Goal: Information Seeking & Learning: Understand process/instructions

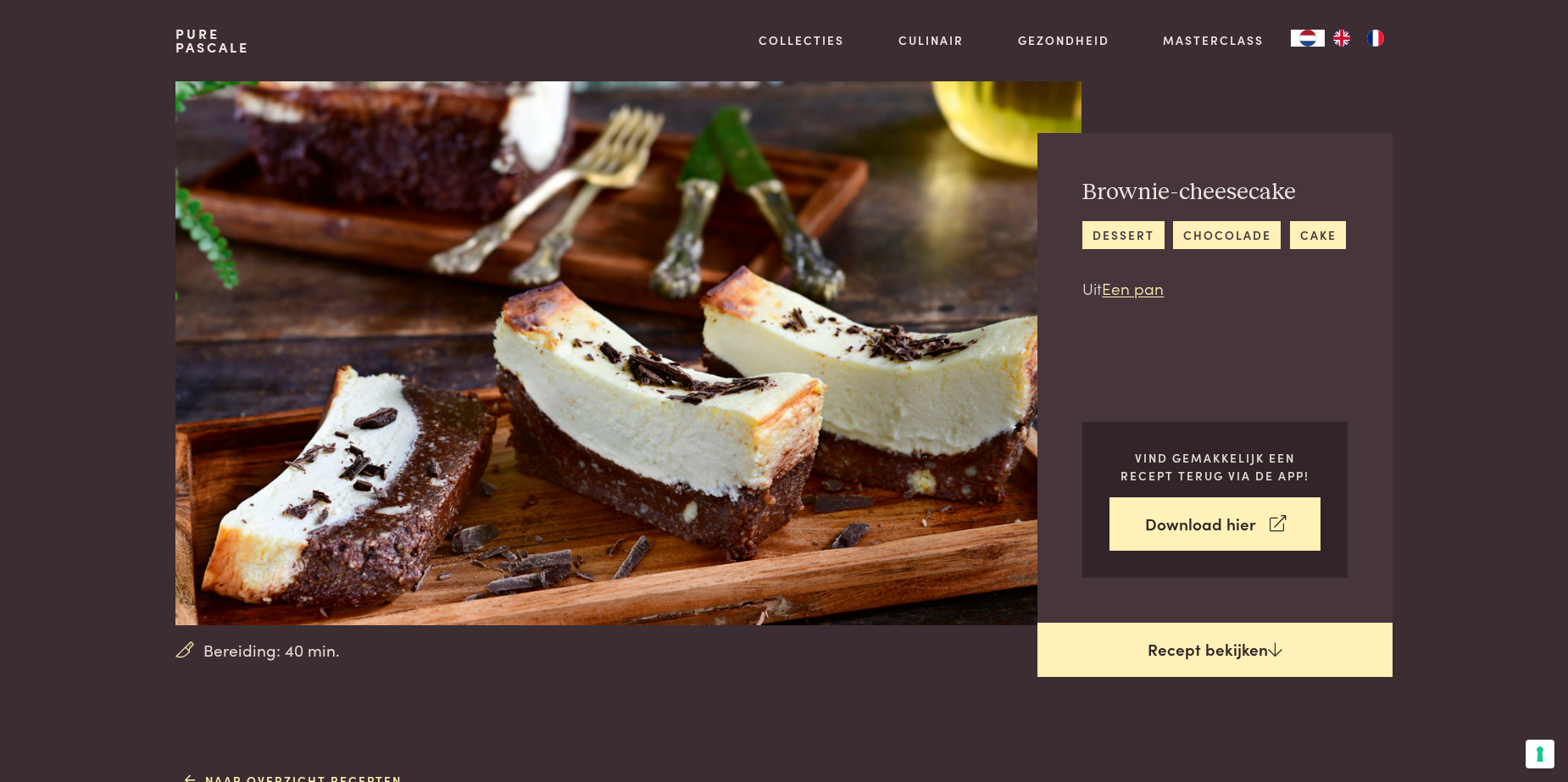
click at [1187, 656] on link "Recept bekijken" at bounding box center [1215, 649] width 355 height 54
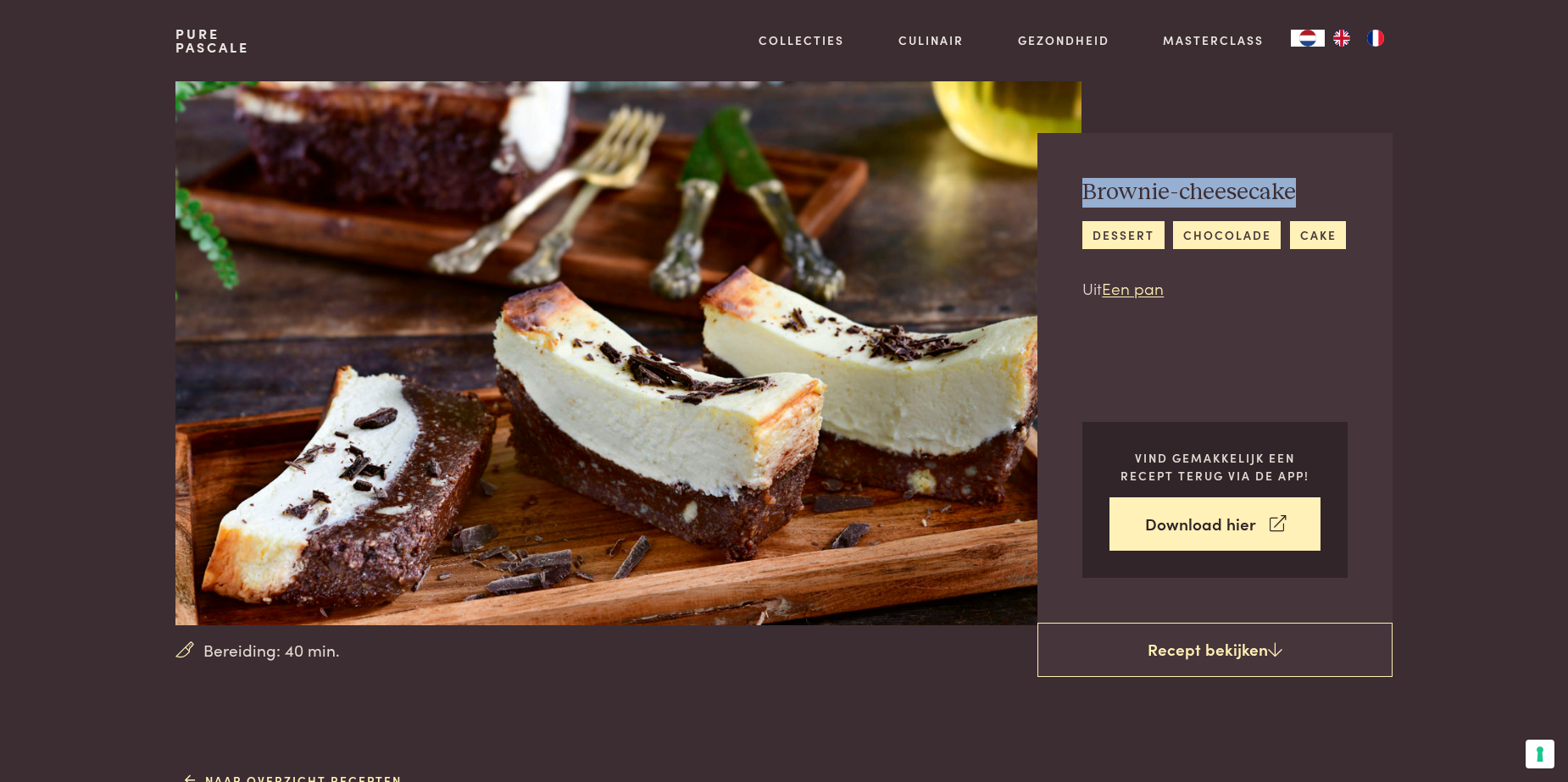
drag, startPoint x: 1082, startPoint y: 182, endPoint x: 1304, endPoint y: 164, distance: 222.7
click at [1304, 164] on div "Brownie-cheesecake dessert [GEOGRAPHIC_DATA] cake Uit Een pan Vind gemakkelijk …" at bounding box center [1215, 377] width 355 height 490
drag, startPoint x: 1304, startPoint y: 164, endPoint x: 1190, endPoint y: 189, distance: 116.7
copy h2 "Brownie-cheesecake"
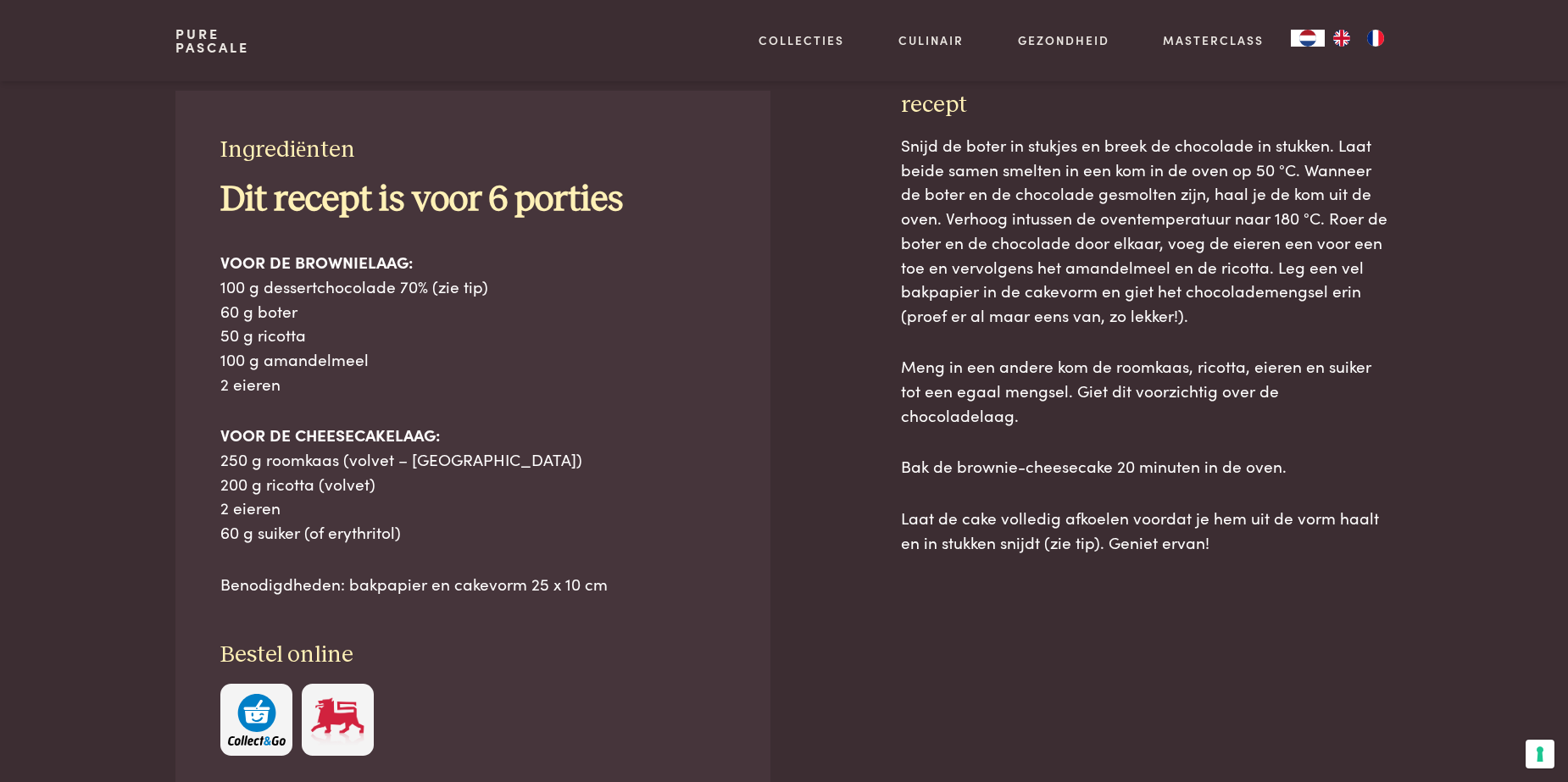
scroll to position [763, 0]
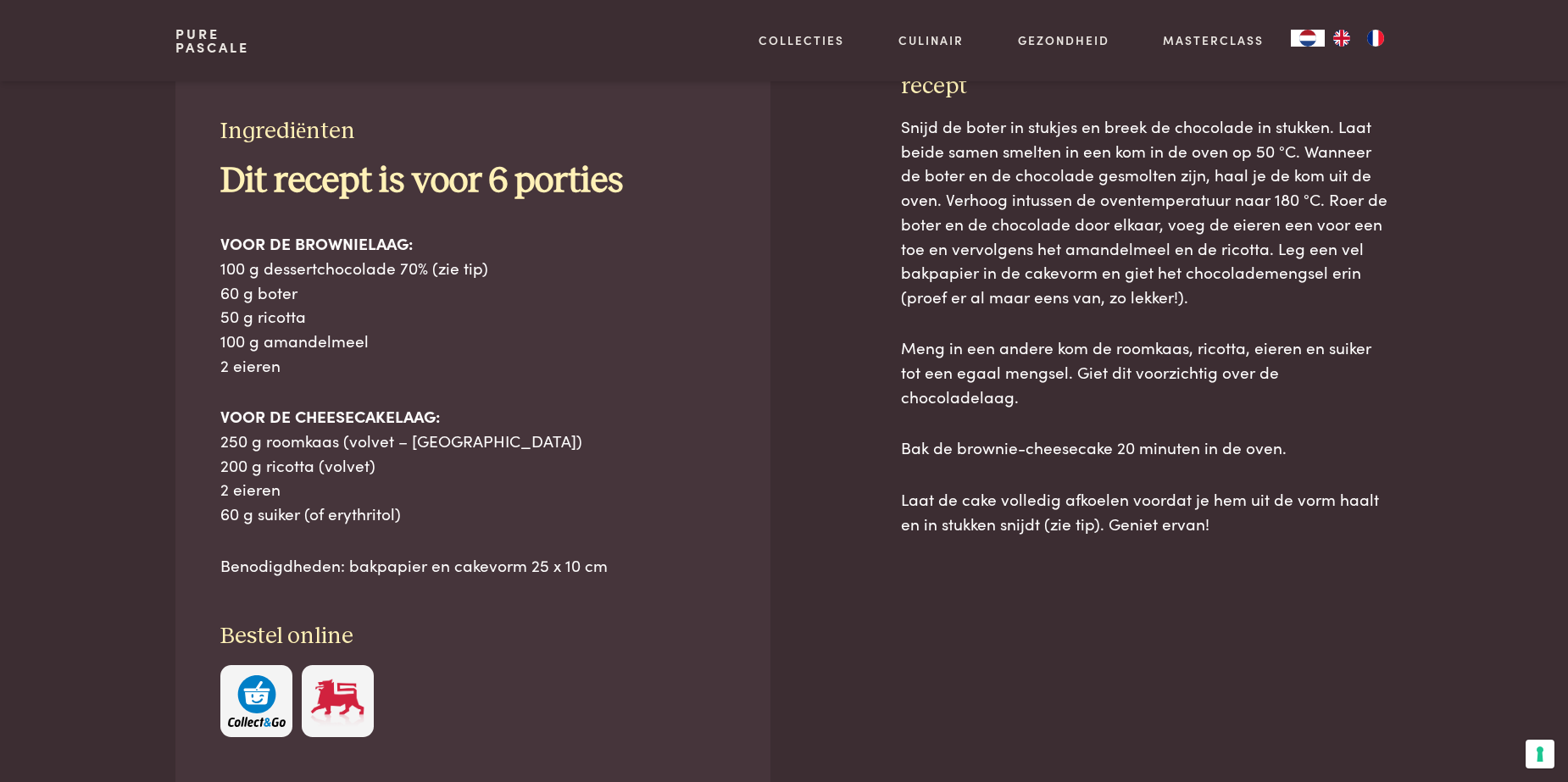
drag, startPoint x: 225, startPoint y: 120, endPoint x: 267, endPoint y: 188, distance: 79.9
click at [267, 188] on div "Ingrediënten Dit recept is voor 6 porties VOOR DE BROWNIELAAG: 100 g dessertcho…" at bounding box center [473, 428] width 595 height 711
drag, startPoint x: 267, startPoint y: 188, endPoint x: 408, endPoint y: 125, distance: 154.4
click at [410, 130] on h3 "Ingrediënten" at bounding box center [473, 132] width 505 height 29
click at [622, 309] on p "VOOR DE BROWNIELAAG: 100 g dessertchocolade 70% (zie tip) 60 g boter 50 g ricot…" at bounding box center [473, 304] width 505 height 146
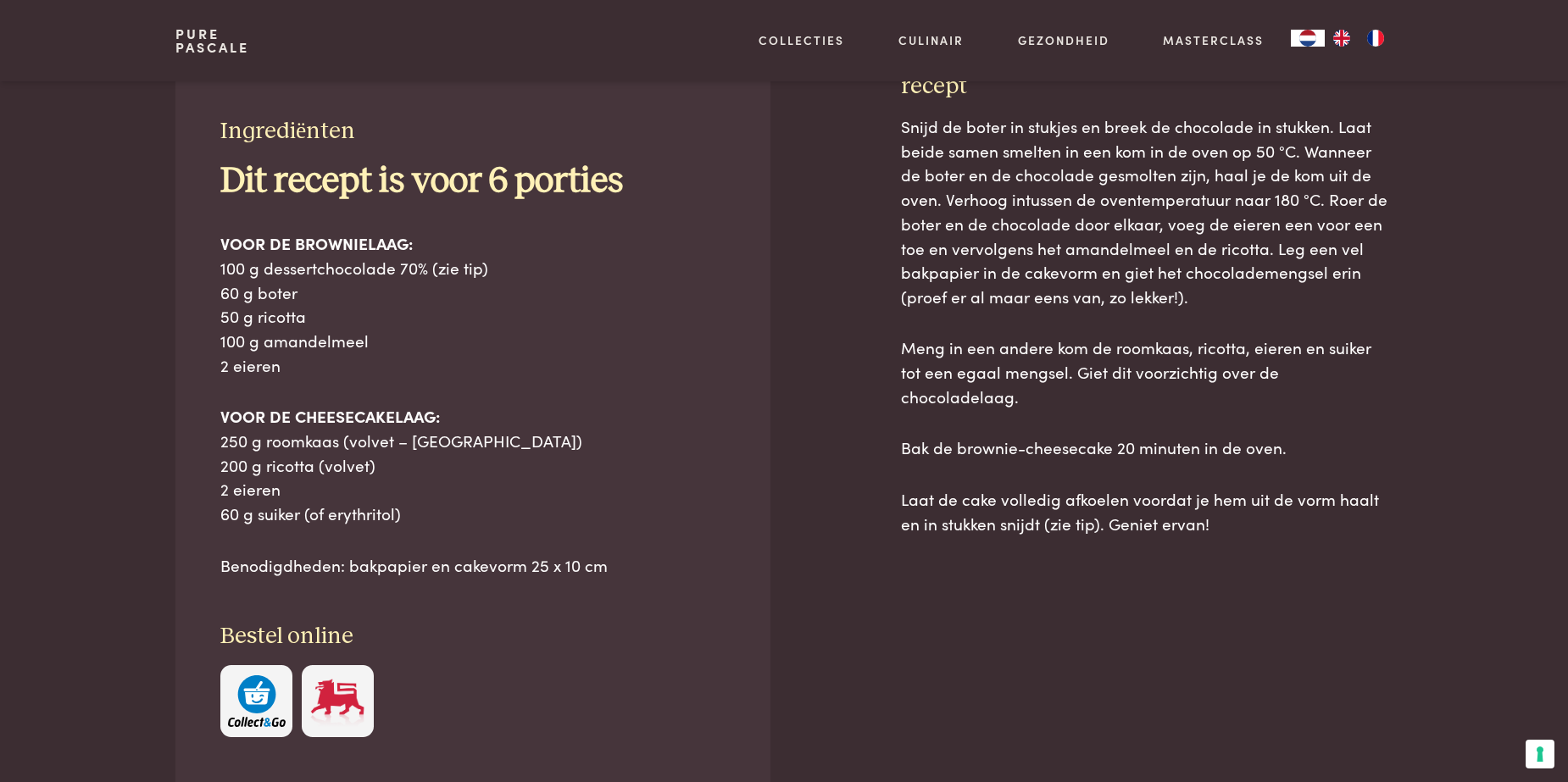
drag, startPoint x: 211, startPoint y: 120, endPoint x: 622, endPoint y: 565, distance: 605.8
click at [622, 565] on div "Ingrediënten Dit recept is voor 6 porties VOOR DE BROWNIELAAG: 100 g dessertcho…" at bounding box center [473, 428] width 595 height 711
copy div "Ingrediënten Dit recept is voor 6 porties VOOR DE BROWNIELAAG: 100 g dessertcho…"
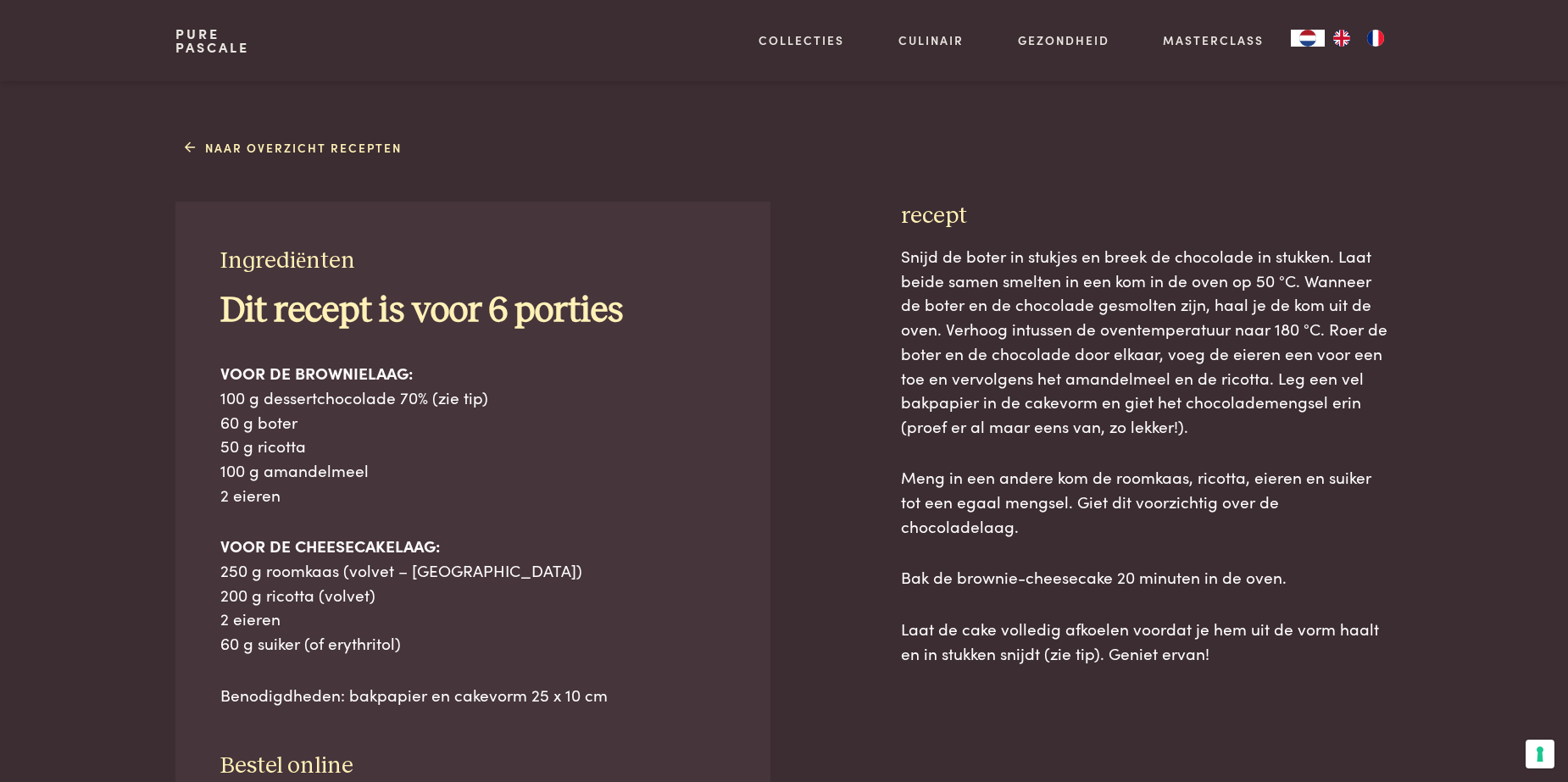
scroll to position [593, 0]
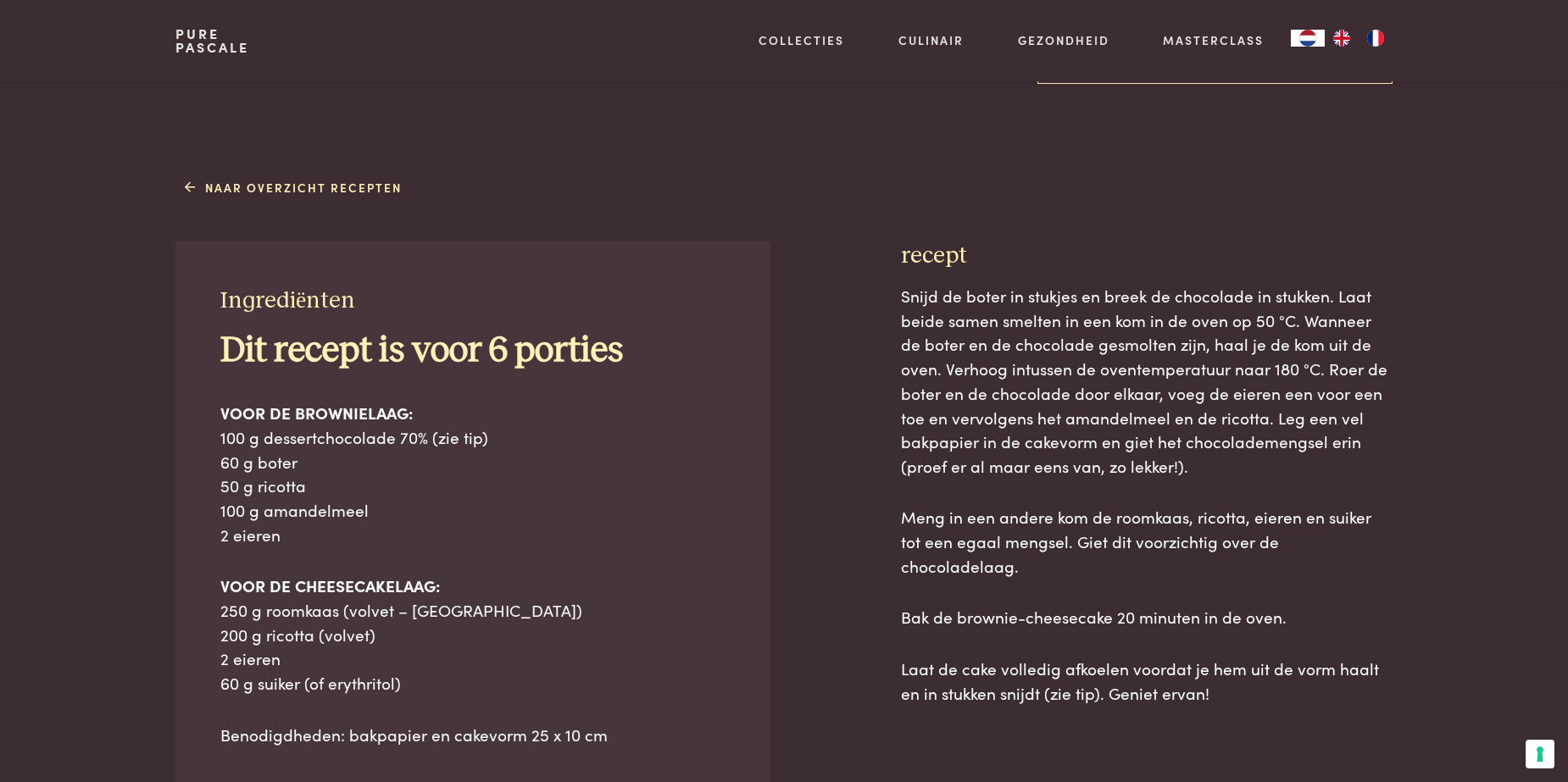
drag, startPoint x: 903, startPoint y: 248, endPoint x: 1228, endPoint y: 684, distance: 543.8
click at [1228, 684] on div "recept Snijd de boter in stukjes en breek de chocolade in stukken. Laat beide s…" at bounding box center [1146, 654] width 492 height 825
copy div "recept Snijd de boter in stukjes en breek de chocolade in stukken. Laat beide s…"
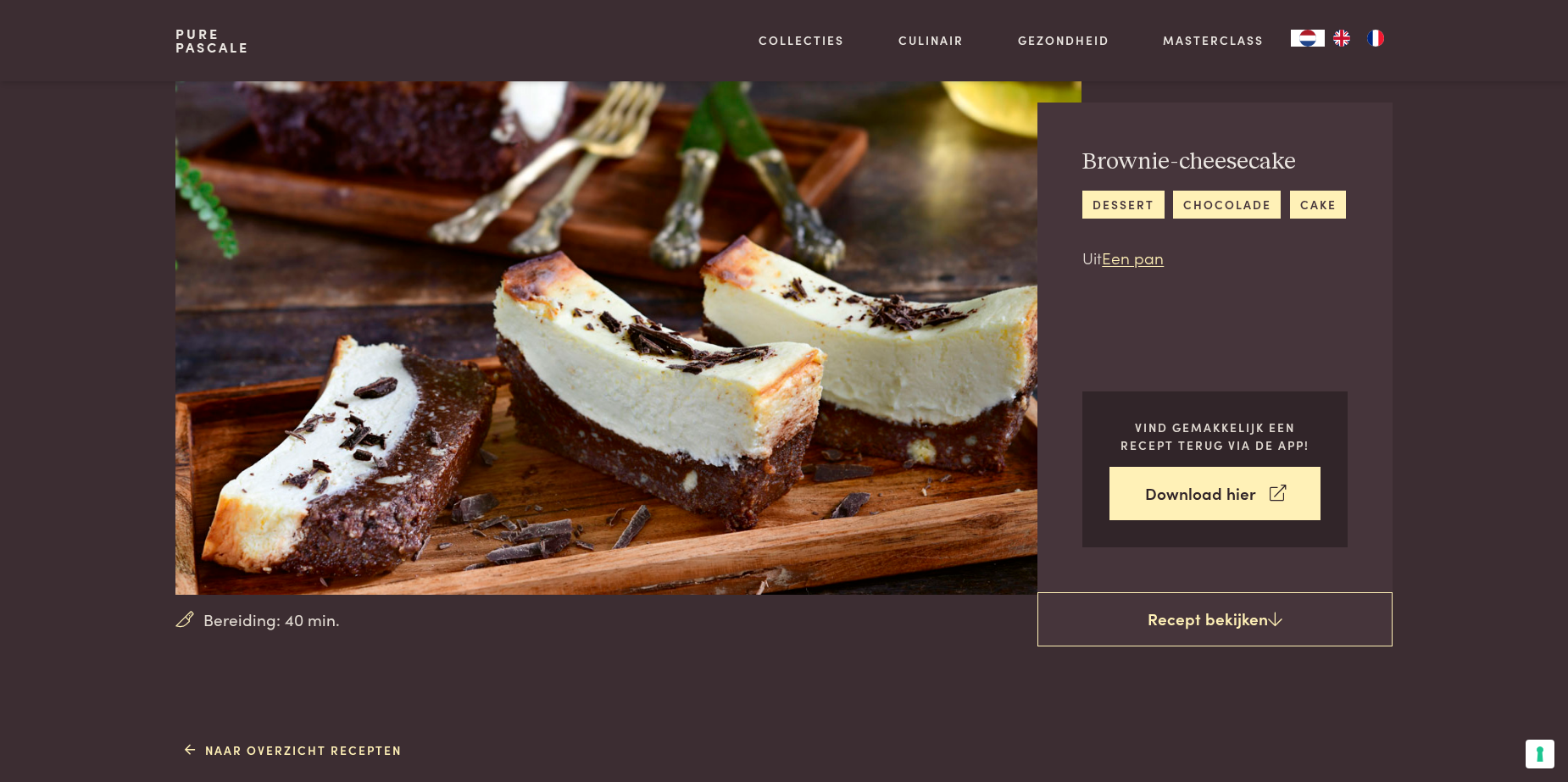
scroll to position [0, 0]
